Goal: Task Accomplishment & Management: Manage account settings

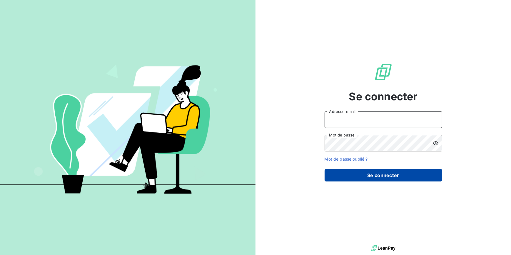
type input "[EMAIL_ADDRESS][DOMAIN_NAME]"
click at [365, 177] on button "Se connecter" at bounding box center [384, 175] width 118 height 12
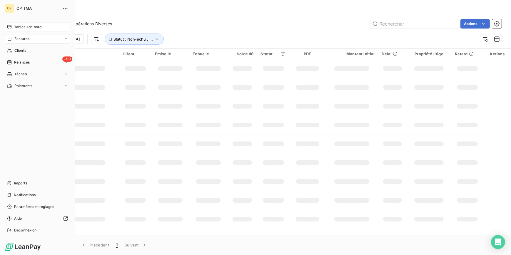
click at [29, 26] on span "Tableau de bord" at bounding box center [27, 26] width 27 height 5
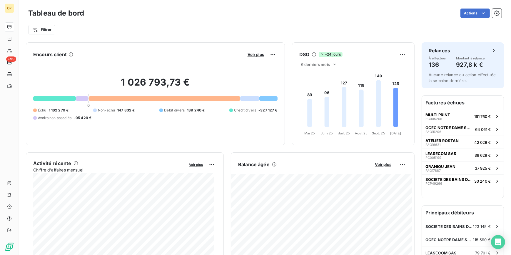
click at [267, 100] on div at bounding box center [268, 98] width 18 height 5
click at [259, 54] on span "Voir plus" at bounding box center [256, 54] width 16 height 5
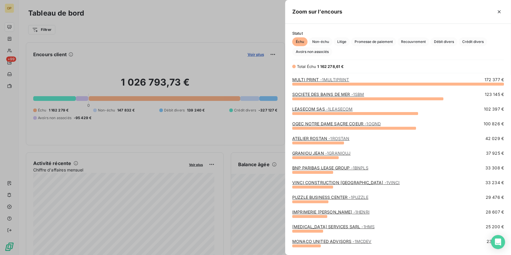
scroll to position [167, 222]
click at [244, 69] on div at bounding box center [255, 127] width 511 height 255
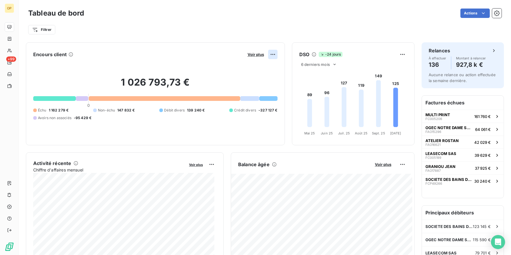
click at [269, 53] on html "OP +99 Tableau de bord Actions Filtrer Encours client Voir plus 1 026 793,73 € …" at bounding box center [255, 127] width 511 height 255
click at [229, 56] on html "OP +99 Tableau de bord Actions Filtrer Encours client Voir plus 1 026 793,73 € …" at bounding box center [255, 127] width 511 height 255
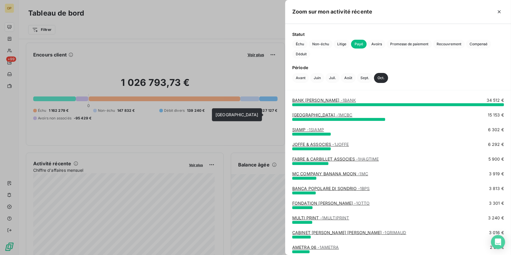
click at [347, 116] on link "[GEOGRAPHIC_DATA] - 1MCBC" at bounding box center [322, 114] width 60 height 5
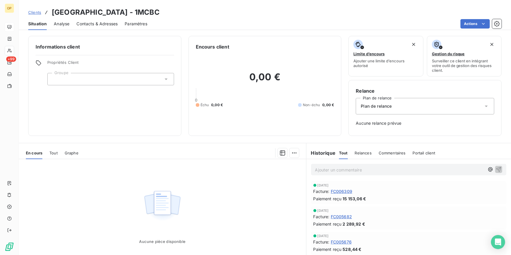
click at [57, 151] on span "Tout" at bounding box center [53, 153] width 8 height 5
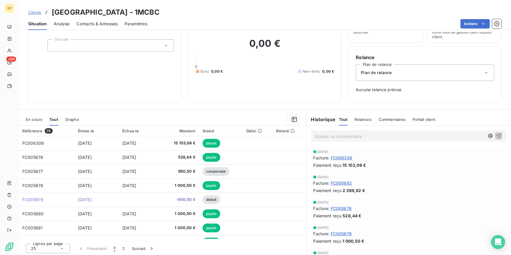
scroll to position [35, 0]
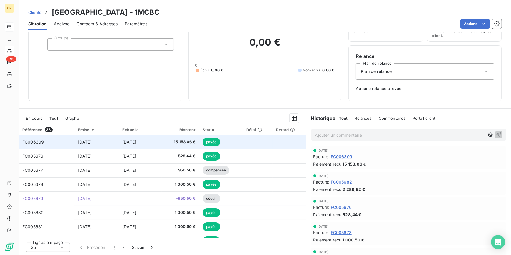
click at [39, 143] on span "FC006309" at bounding box center [32, 141] width 21 height 5
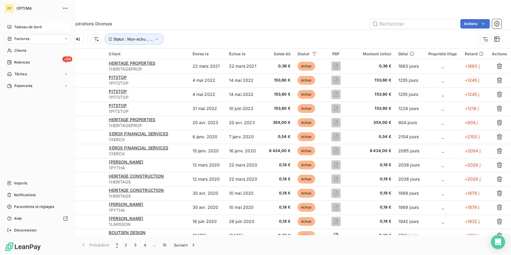
click at [14, 27] on span "Tableau de bord" at bounding box center [27, 26] width 27 height 5
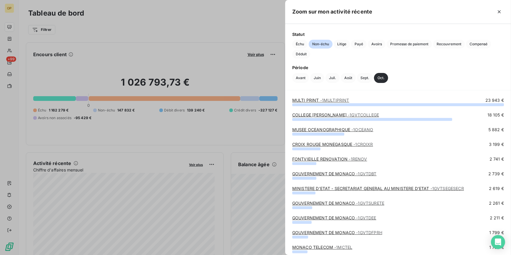
click at [199, 209] on div at bounding box center [255, 127] width 511 height 255
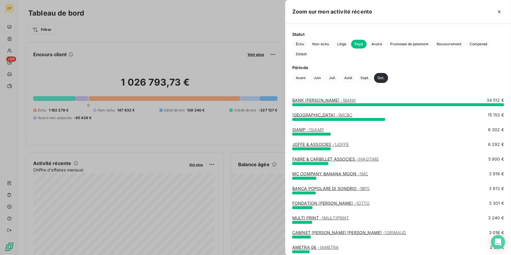
click at [316, 113] on link "[GEOGRAPHIC_DATA] - 1MCBC" at bounding box center [322, 114] width 60 height 5
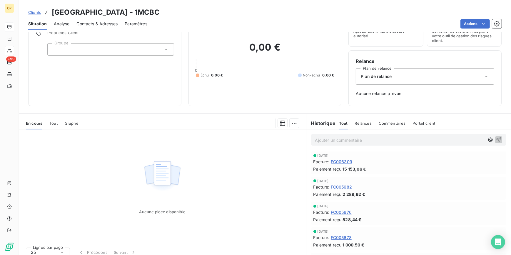
scroll to position [35, 0]
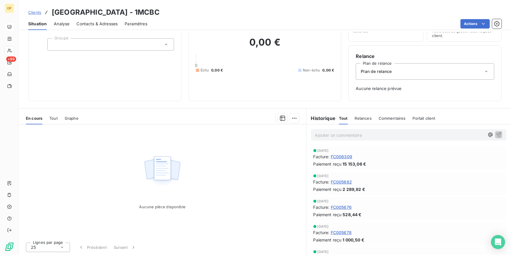
click at [42, 121] on div "En cours" at bounding box center [34, 118] width 16 height 12
click at [51, 118] on span "Tout" at bounding box center [53, 118] width 8 height 5
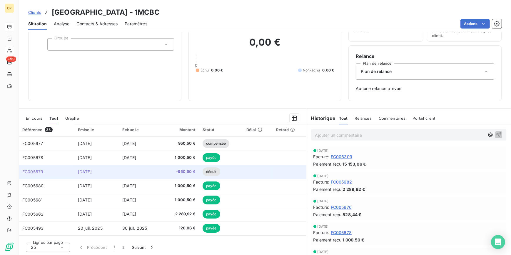
scroll to position [53, 0]
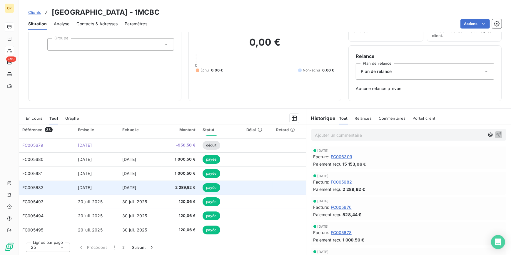
click at [31, 187] on span "FC005682" at bounding box center [32, 187] width 21 height 5
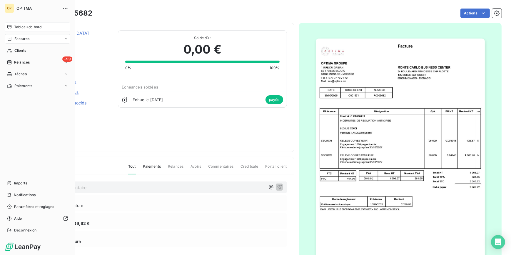
click at [13, 39] on div "Factures" at bounding box center [18, 38] width 22 height 5
click at [26, 29] on span "Tableau de bord" at bounding box center [27, 26] width 27 height 5
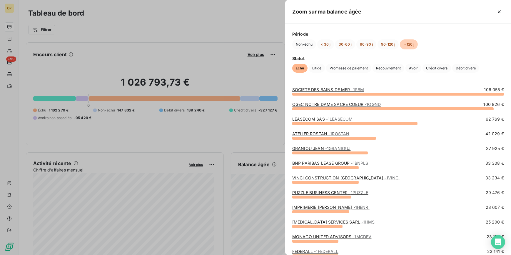
click at [179, 38] on div at bounding box center [255, 127] width 511 height 255
